Goal: Information Seeking & Learning: Learn about a topic

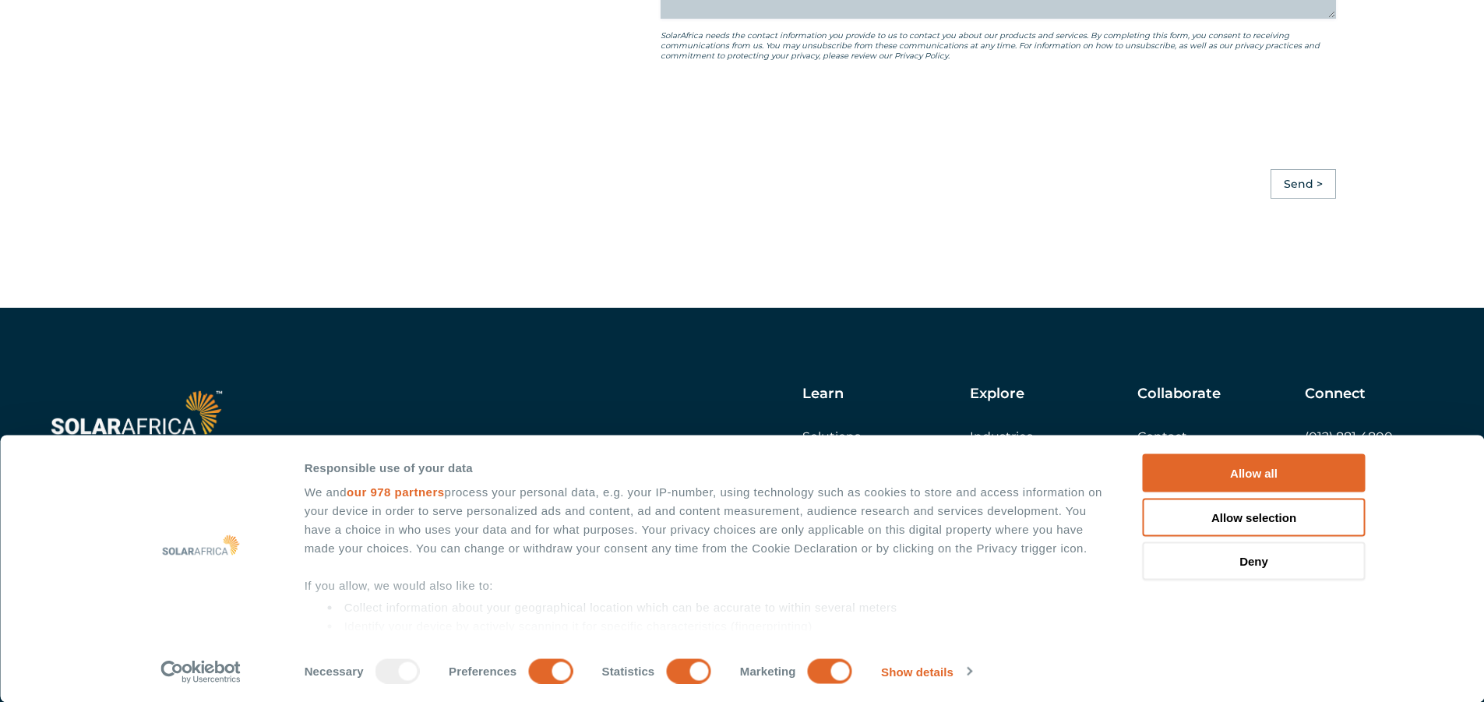
scroll to position [4368, 0]
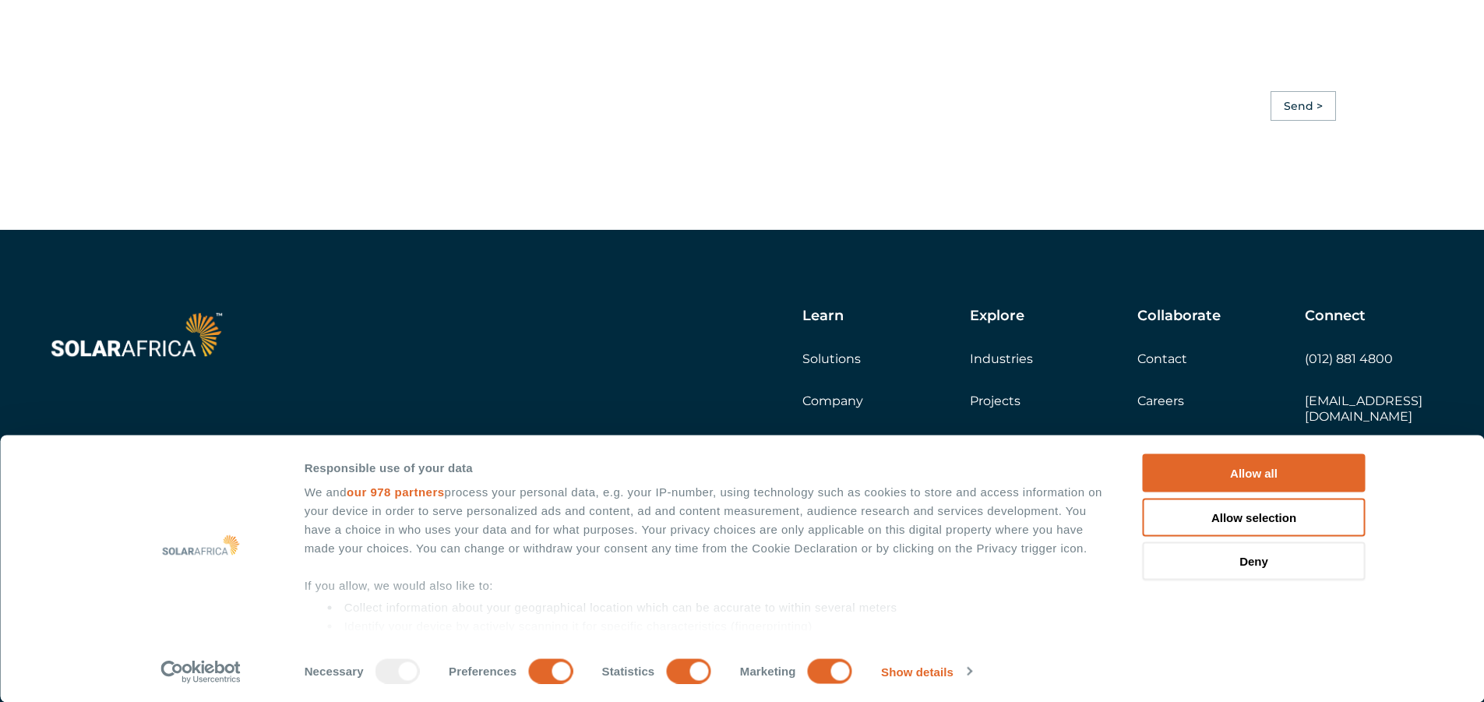
click at [821, 325] on h5 "Learn" at bounding box center [823, 316] width 41 height 17
click at [835, 408] on link "Company" at bounding box center [833, 400] width 61 height 15
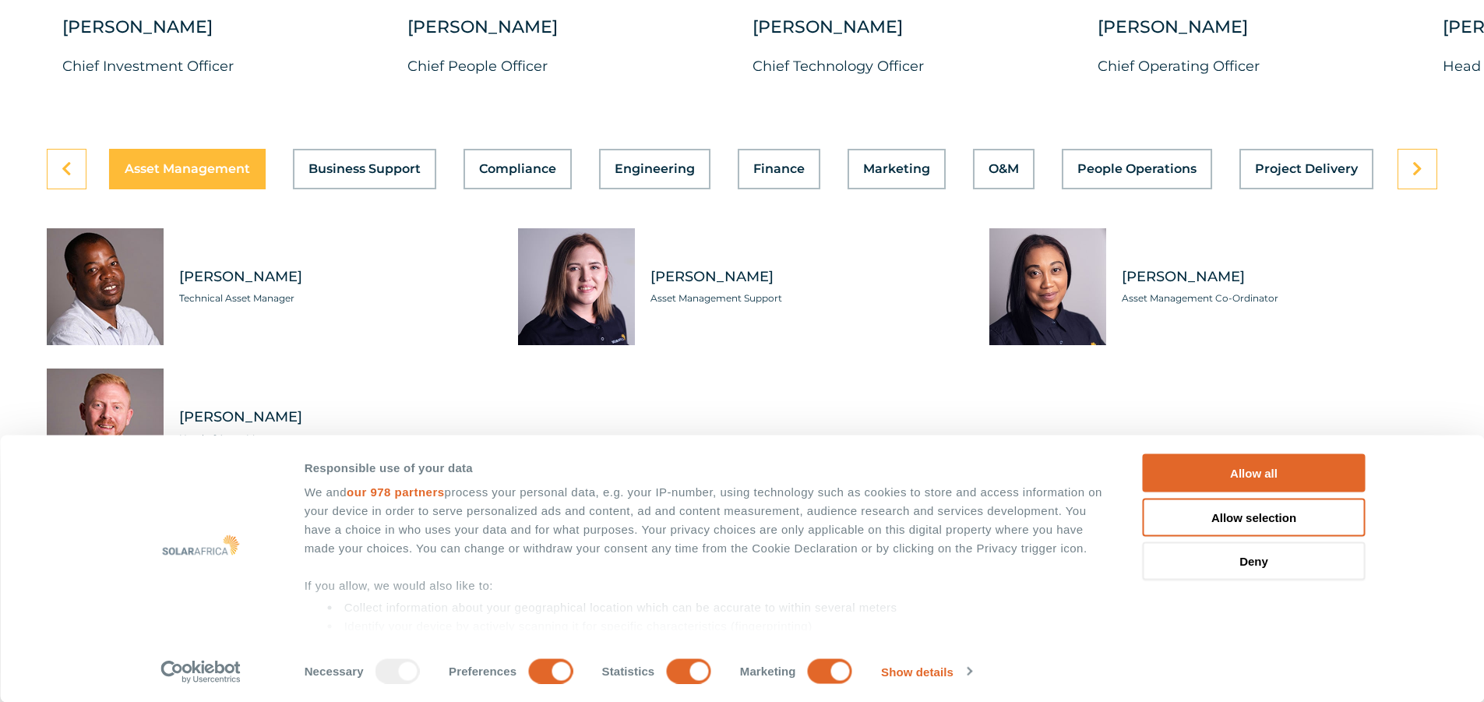
scroll to position [4441, 0]
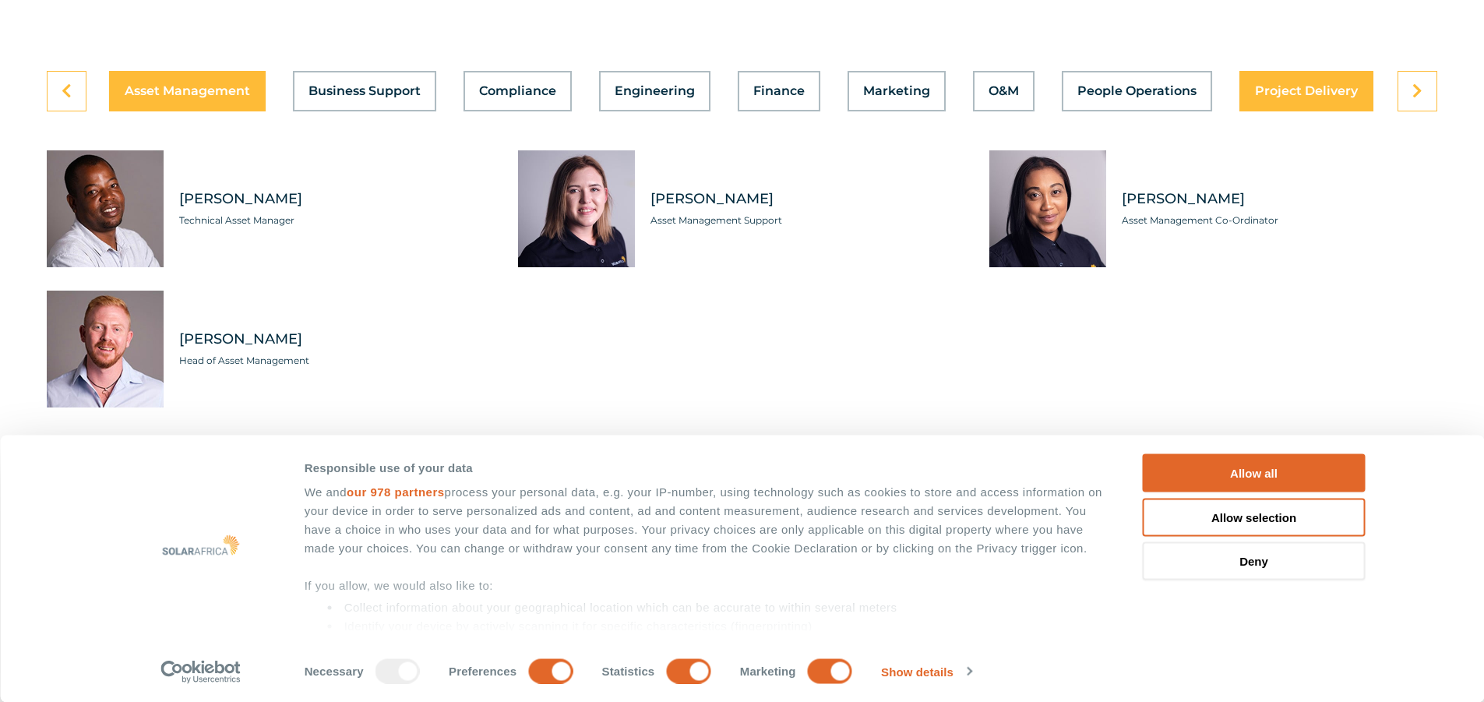
click at [1276, 85] on span "Project Delivery" at bounding box center [1306, 91] width 103 height 12
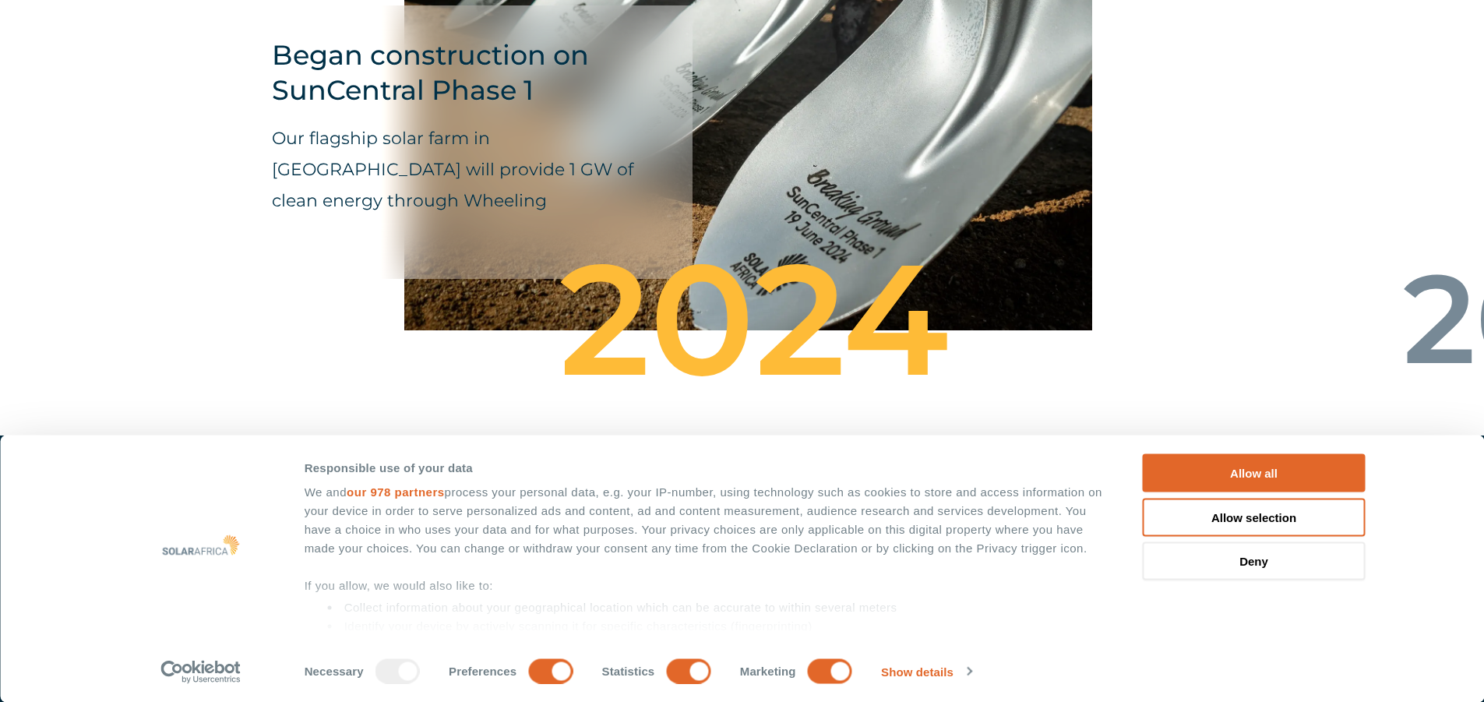
scroll to position [5482, 0]
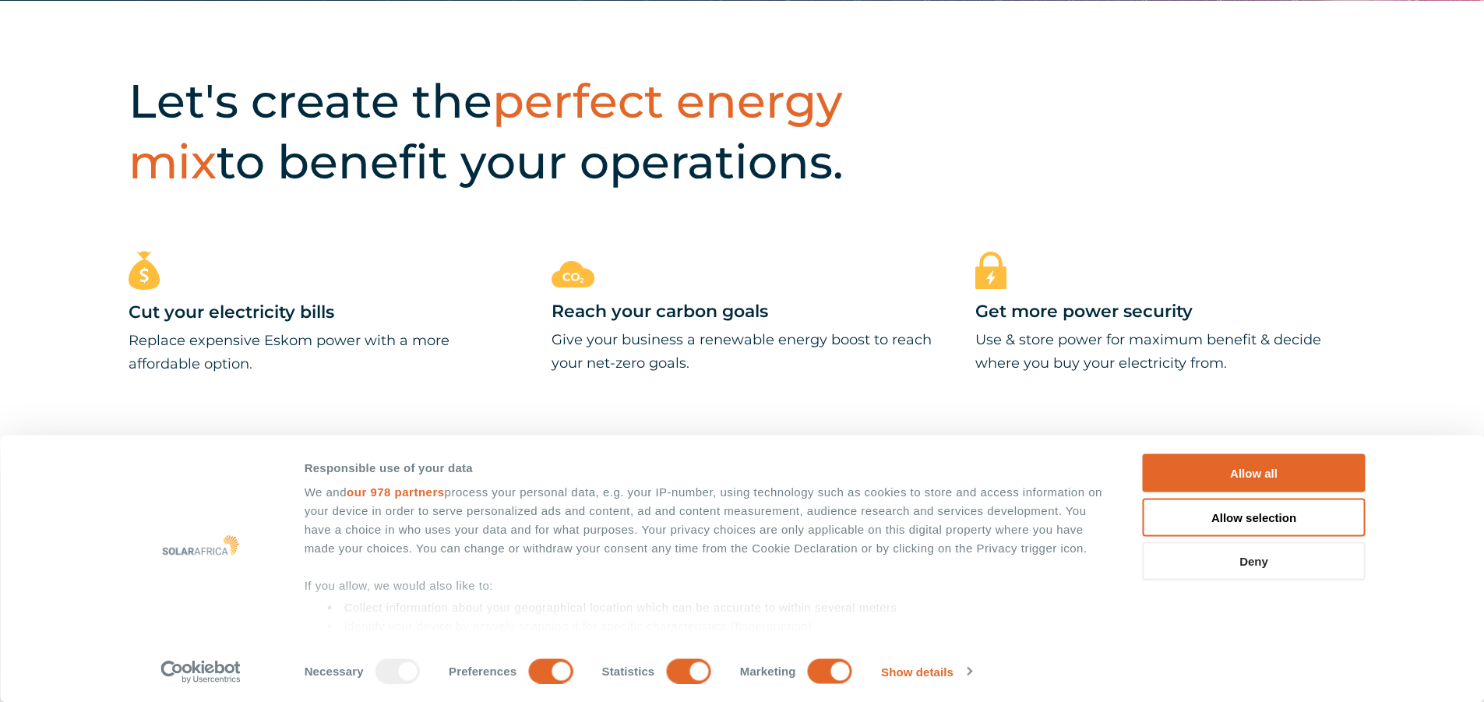
click at [1270, 560] on button "Deny" at bounding box center [1254, 561] width 223 height 38
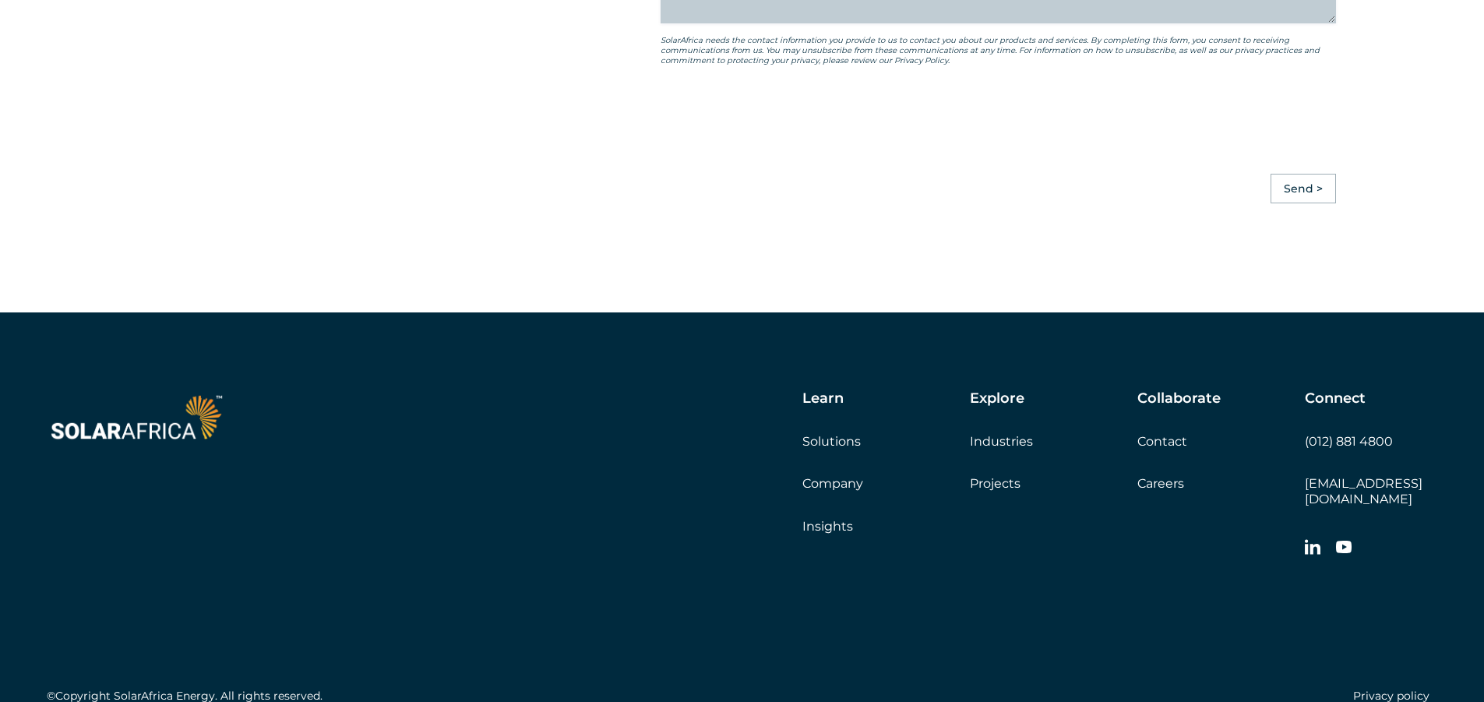
scroll to position [4368, 0]
